Goal: Task Accomplishment & Management: Manage account settings

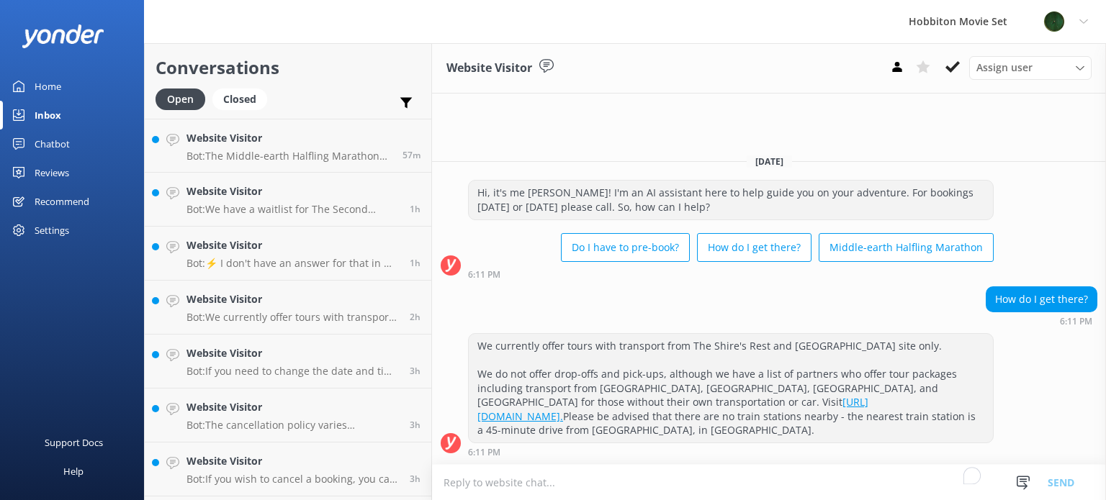
scroll to position [1777, 0]
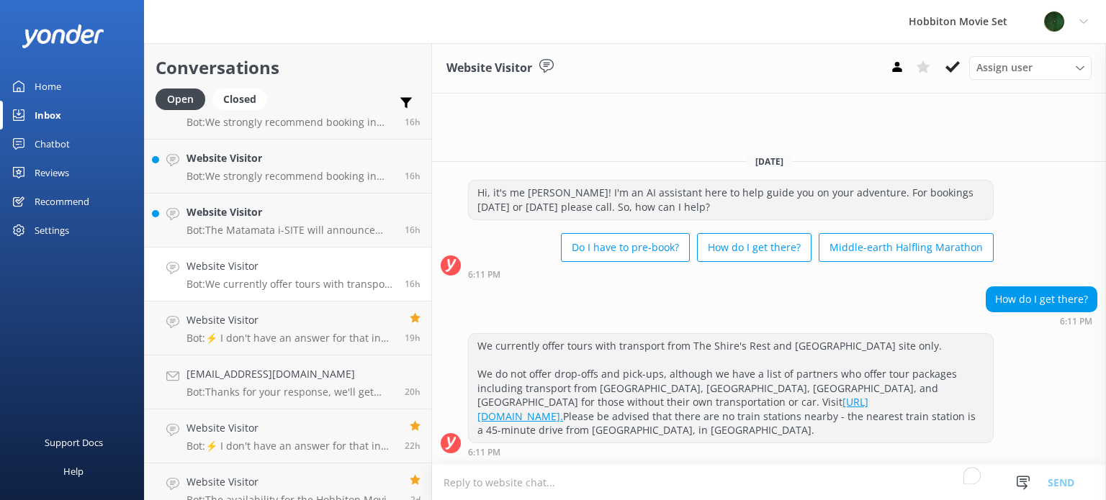
scroll to position [1886, 0]
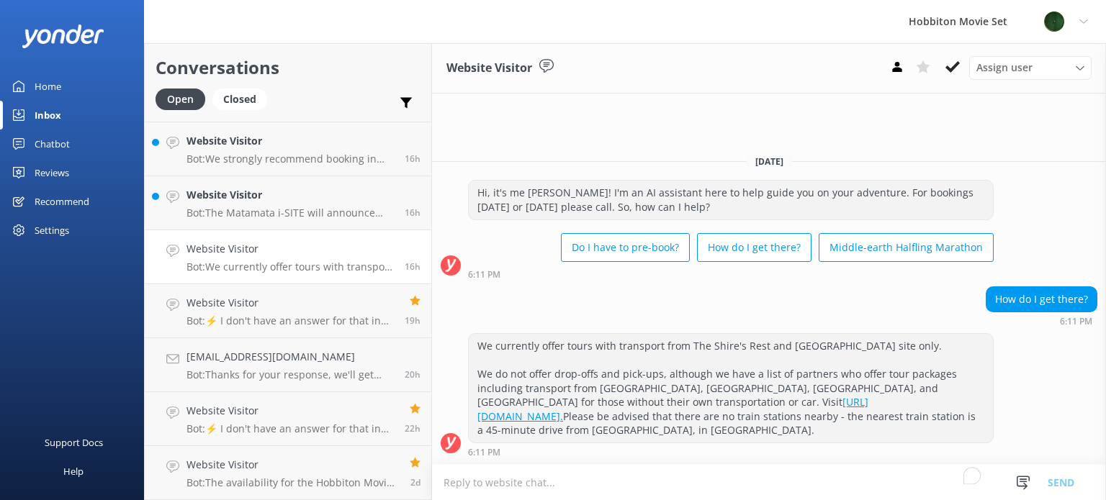
click at [284, 261] on p "Bot: We currently offer tours with transport from The Shire's Rest and [GEOGRAP…" at bounding box center [289, 267] width 207 height 13
click at [315, 258] on div "Website Visitor Bot: We currently offer tours with transport from The Shire's R…" at bounding box center [289, 257] width 207 height 32
click at [947, 62] on icon at bounding box center [952, 67] width 14 height 14
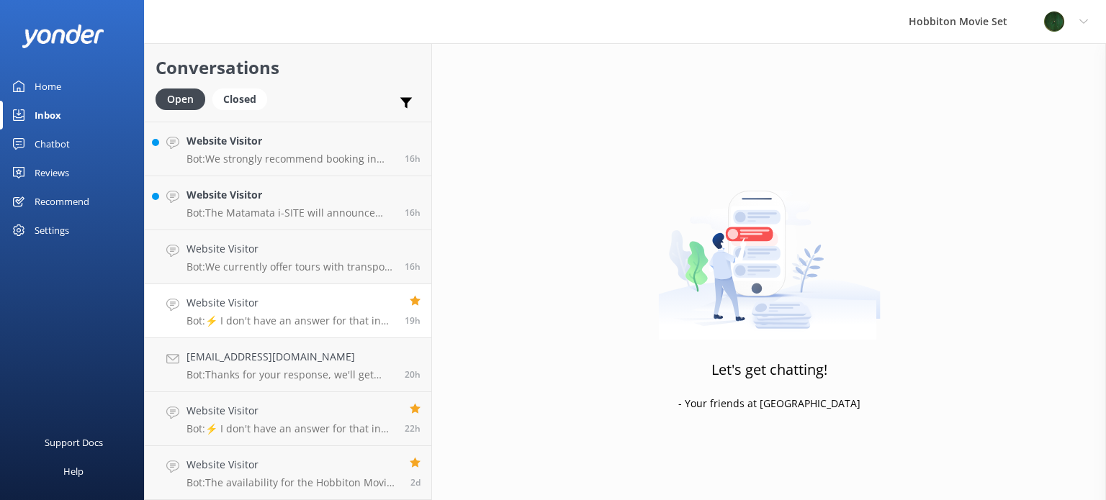
scroll to position [1831, 0]
click at [286, 268] on p "Bot: The Matamata i-SITE will announce when they schedule Locals tours for Mata…" at bounding box center [289, 267] width 207 height 13
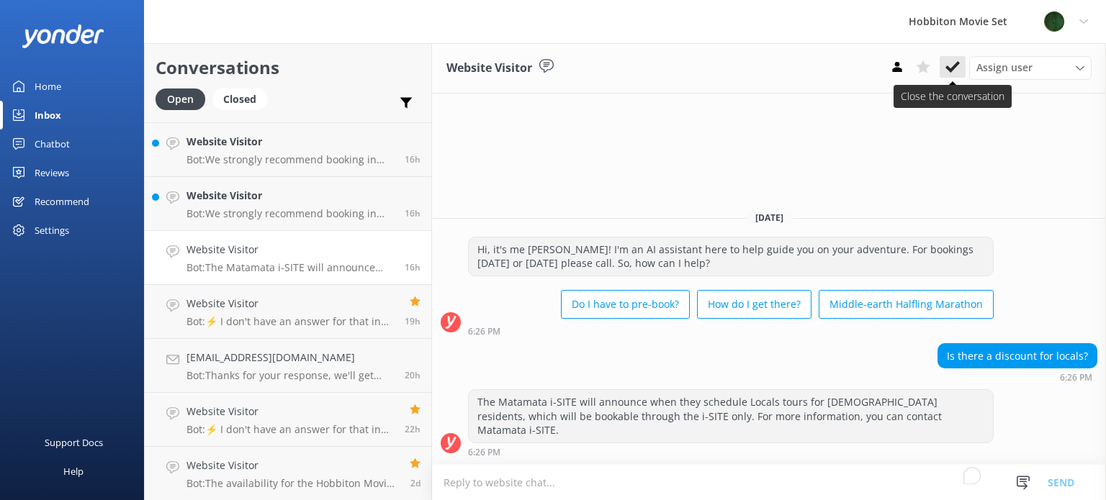
click at [956, 66] on use at bounding box center [952, 67] width 14 height 12
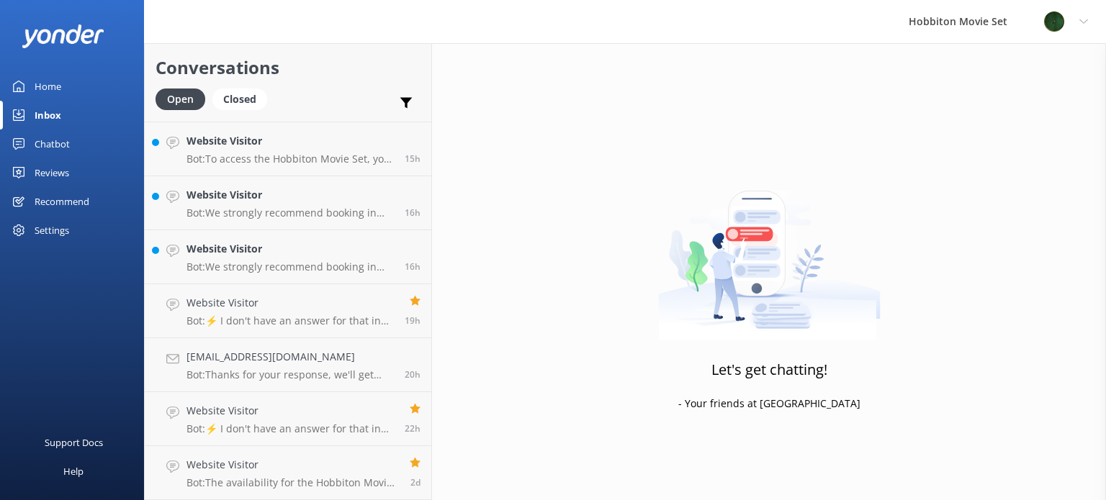
scroll to position [1777, 0]
click at [273, 258] on div "Website Visitor Bot: We strongly recommend booking in advance as our tours are …" at bounding box center [289, 258] width 207 height 32
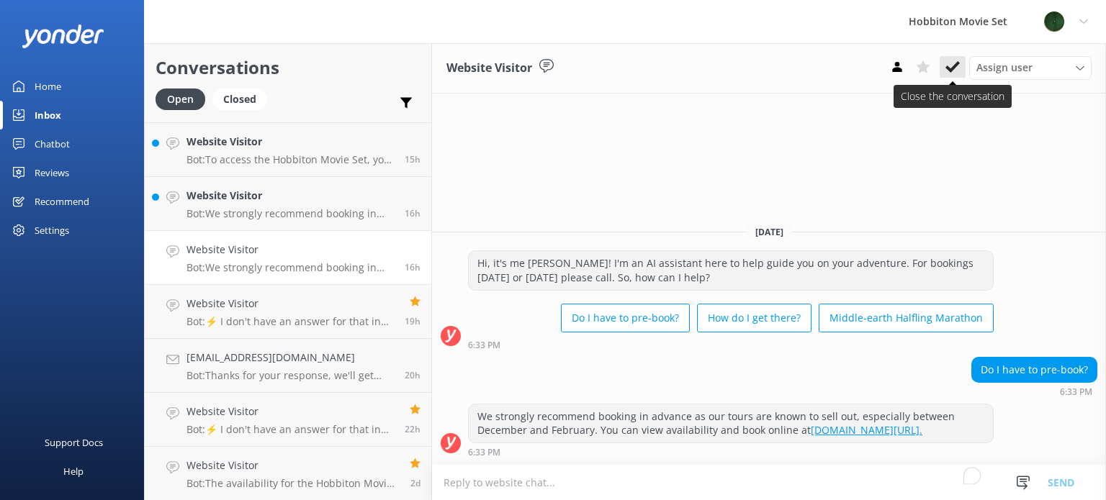
click at [947, 65] on icon at bounding box center [952, 67] width 14 height 14
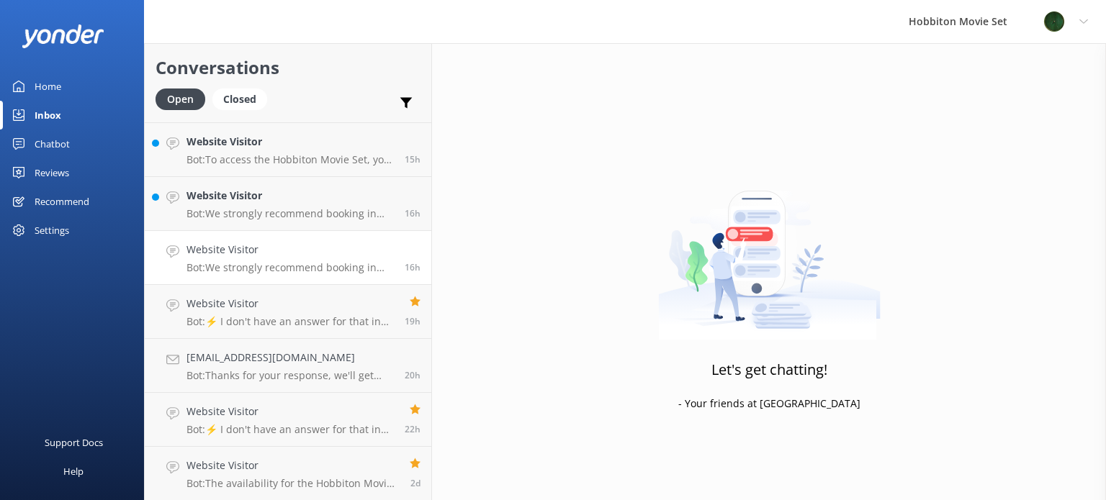
scroll to position [1723, 0]
click at [291, 258] on div "Website Visitor Bot: We strongly recommend booking in advance as our tours are …" at bounding box center [289, 258] width 207 height 32
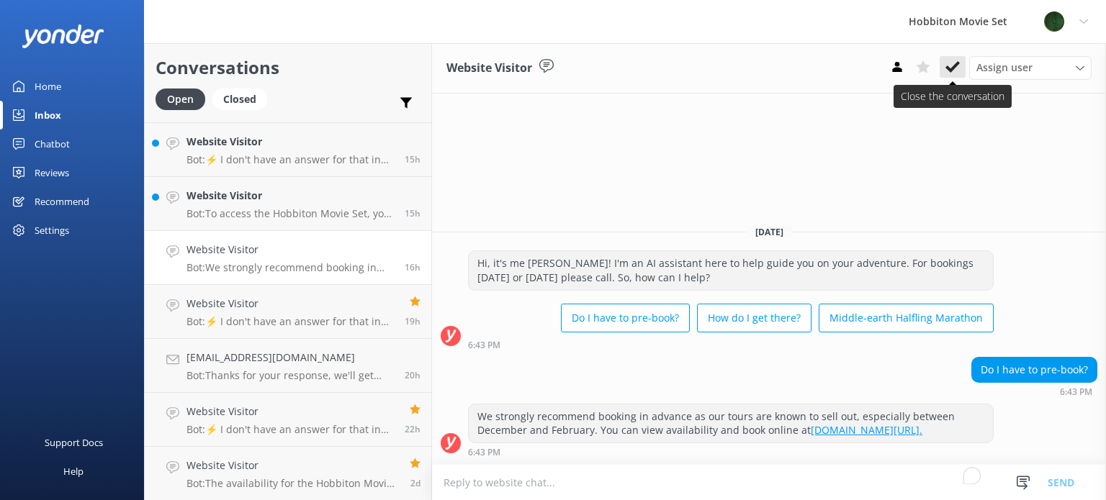
click at [948, 70] on use at bounding box center [952, 67] width 14 height 12
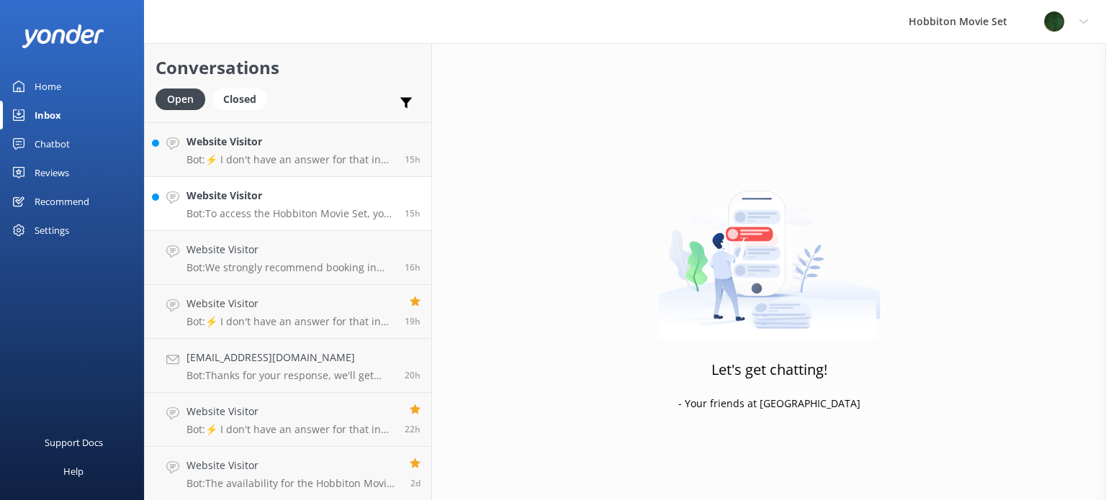
scroll to position [1670, 0]
click at [304, 263] on p "Bot: To access the Hobbiton Movie Set, you must join a fully guided walking tou…" at bounding box center [289, 267] width 207 height 13
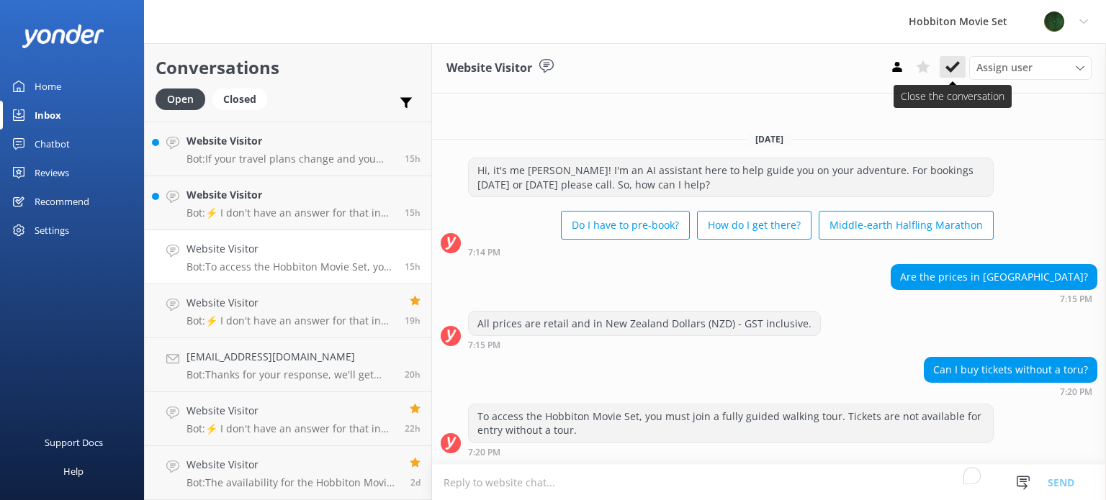
click at [955, 69] on icon at bounding box center [952, 67] width 14 height 14
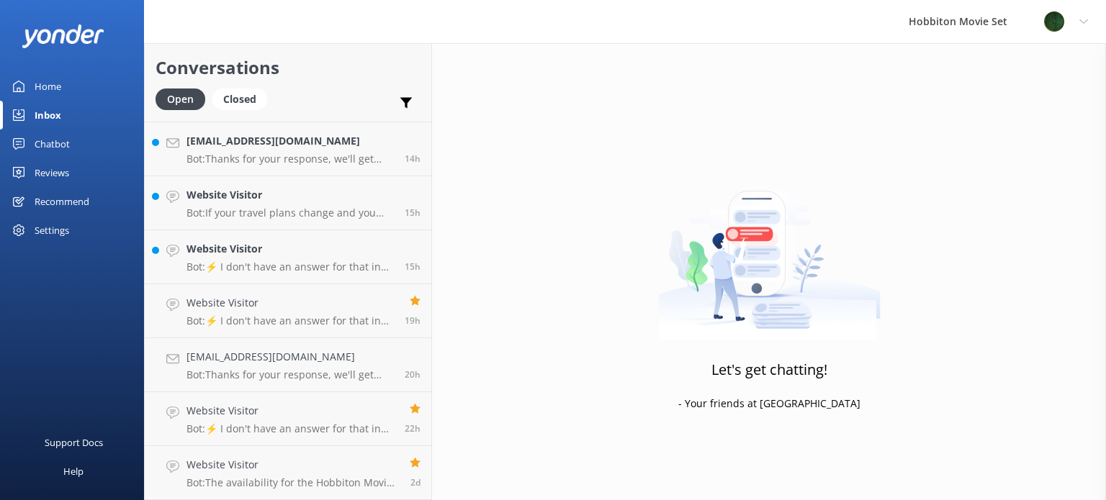
scroll to position [1615, 0]
